Goal: Ask a question

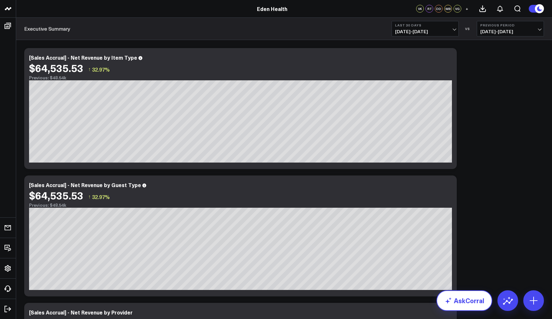
click at [457, 300] on link "AskCorral" at bounding box center [465, 301] width 56 height 21
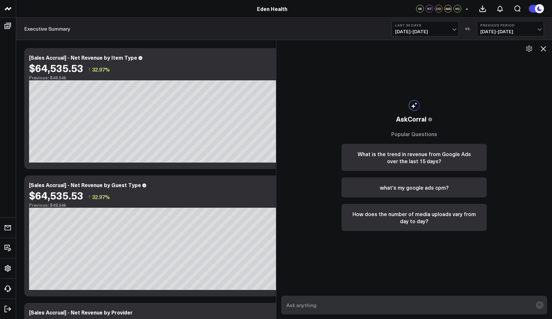
click at [367, 310] on textarea at bounding box center [409, 306] width 248 height 12
type textarea "can you list specifically what items have been sold and how many"
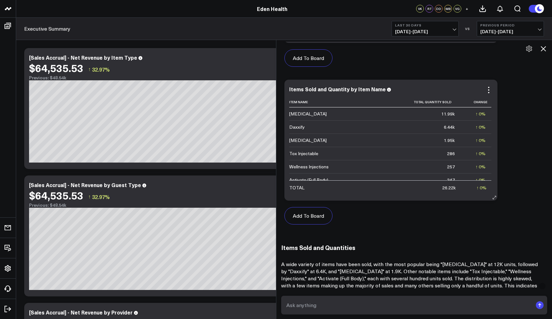
scroll to position [355, 0]
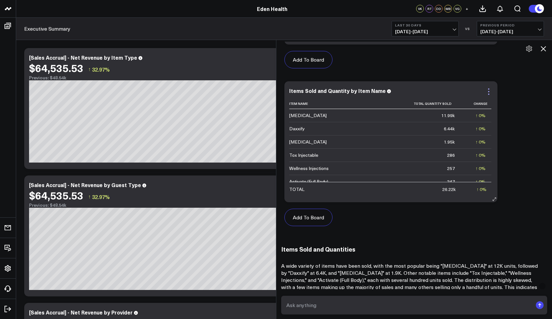
click at [489, 92] on icon at bounding box center [489, 92] width 8 height 8
click at [438, 90] on div "Items Sold and Quantity by Item Name" at bounding box center [390, 91] width 203 height 6
click at [489, 92] on icon at bounding box center [488, 91] width 1 height 1
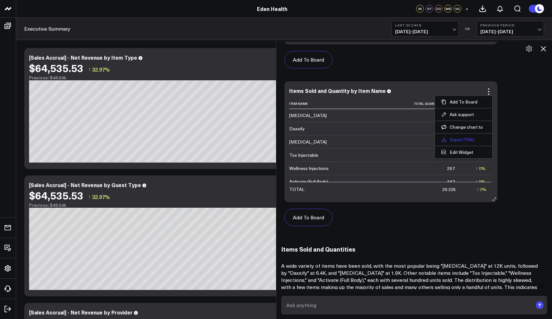
click at [464, 140] on link "Export PNG" at bounding box center [463, 140] width 45 height 6
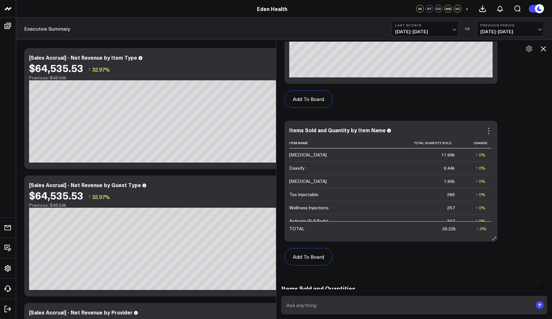
click at [488, 129] on icon at bounding box center [489, 131] width 8 height 8
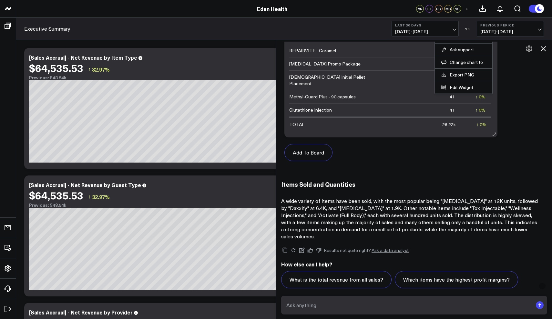
scroll to position [380, 0]
